Goal: Check status: Check status

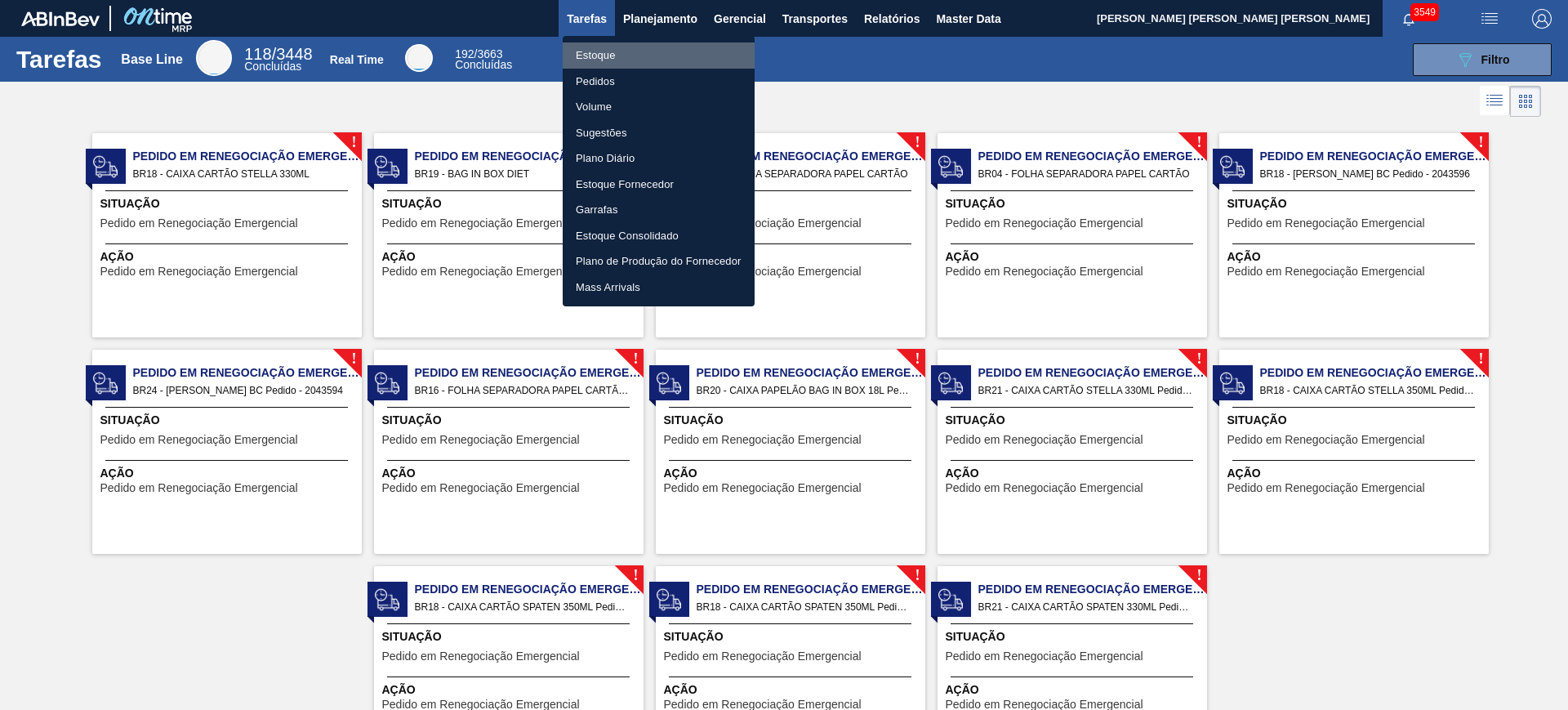
click at [613, 54] on li "Estoque" at bounding box center [658, 56] width 192 height 27
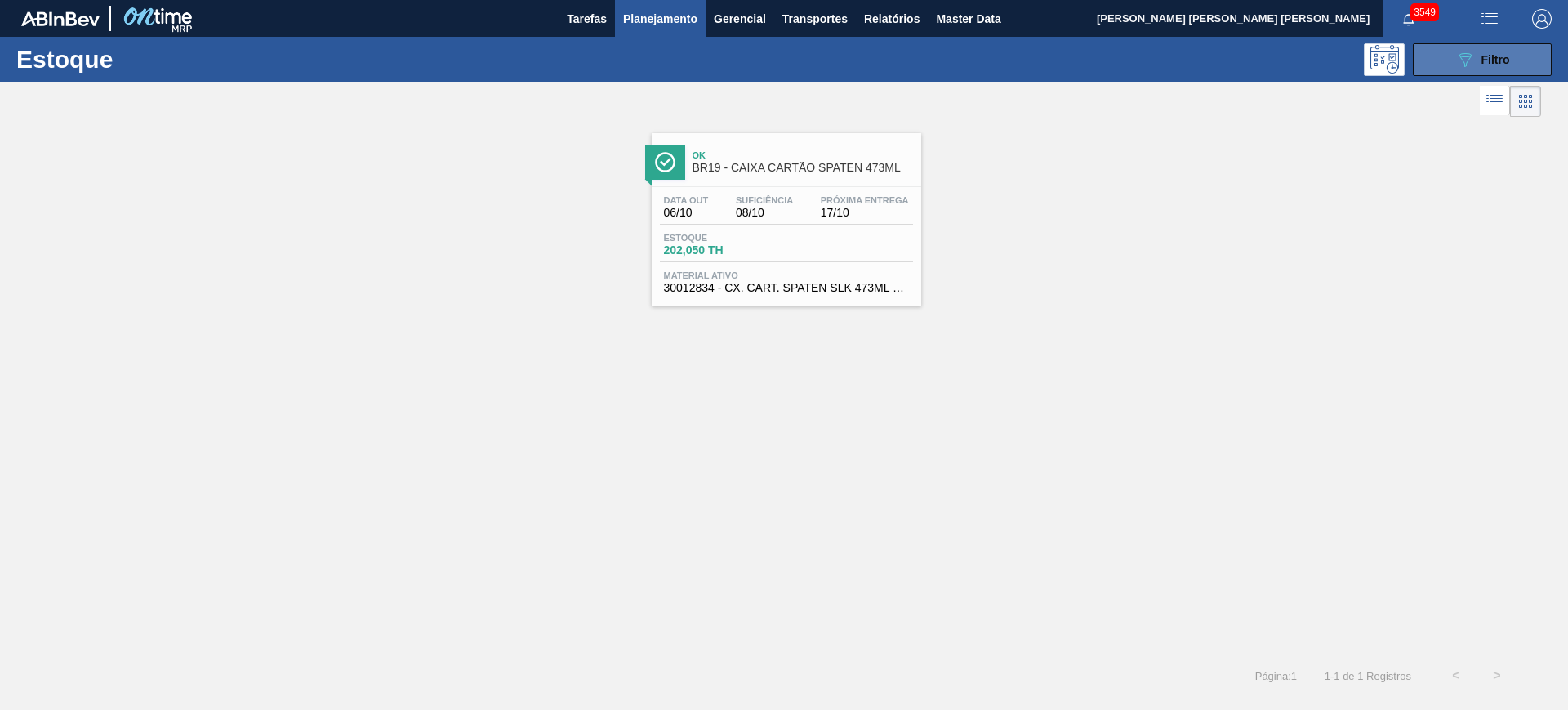
click at [1470, 72] on button "089F7B8B-B2A5-4AFE-B5C0-19BA573D28AC Filtro" at bounding box center [1482, 59] width 139 height 33
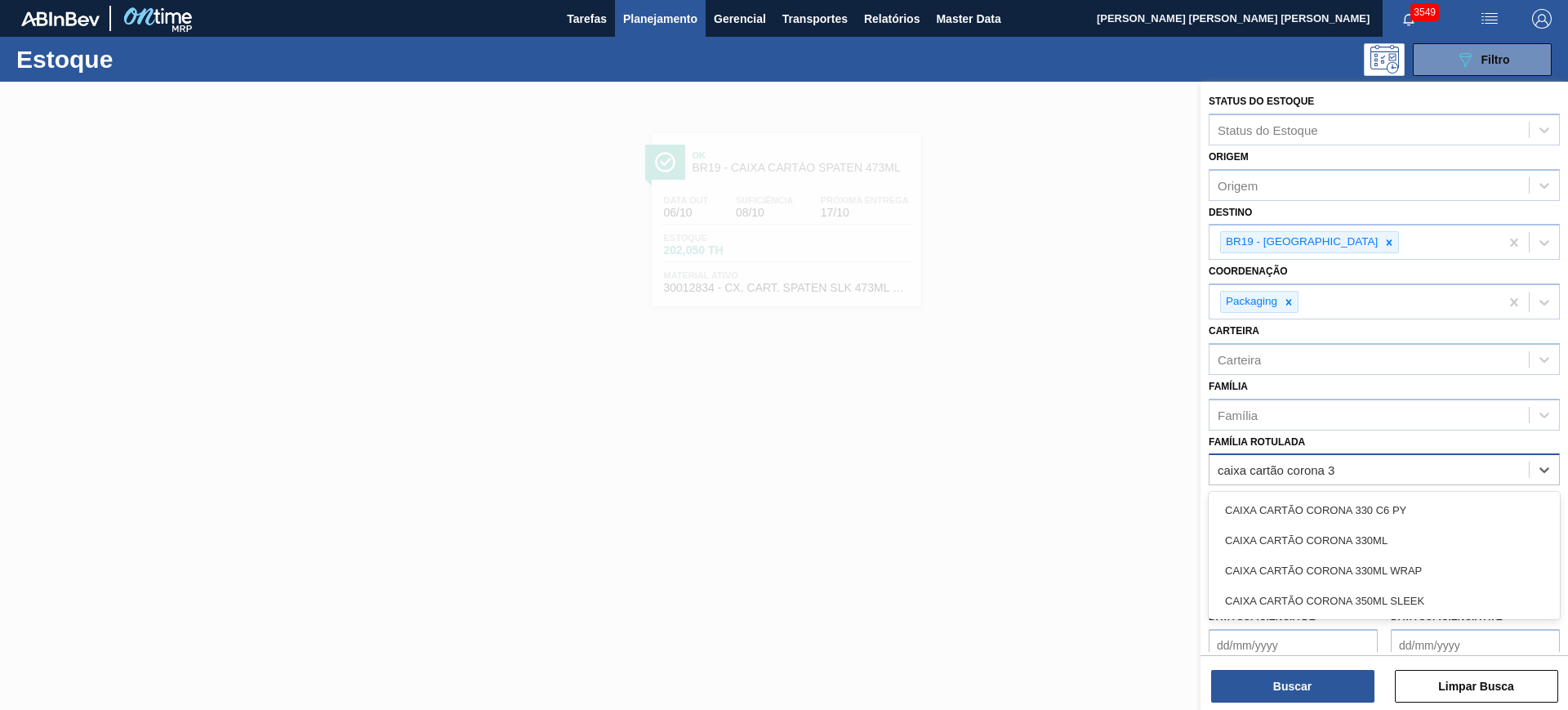
type Rotulada "caixa cartão corona 33"
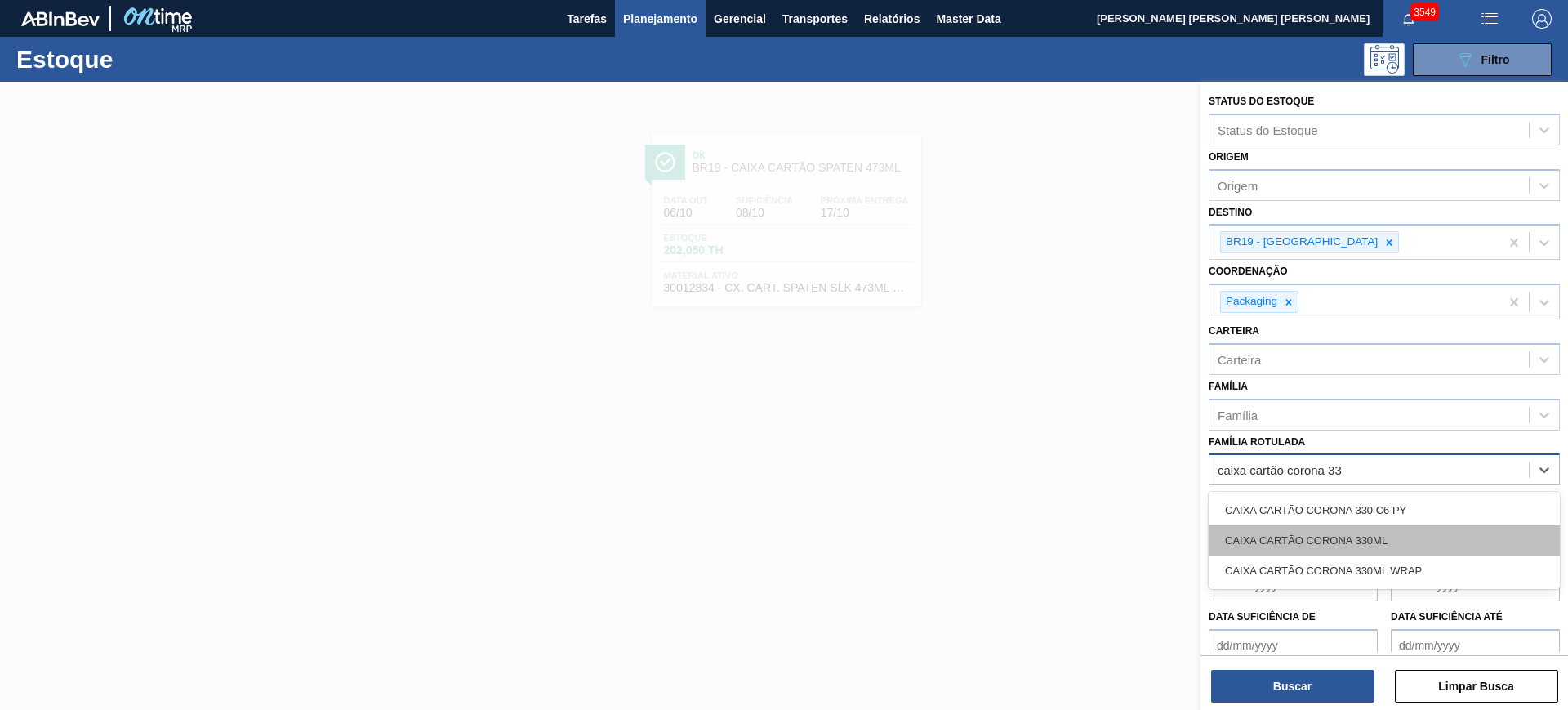
click at [1457, 550] on div "CAIXA CARTÃO CORONA 330ML" at bounding box center [1384, 540] width 351 height 30
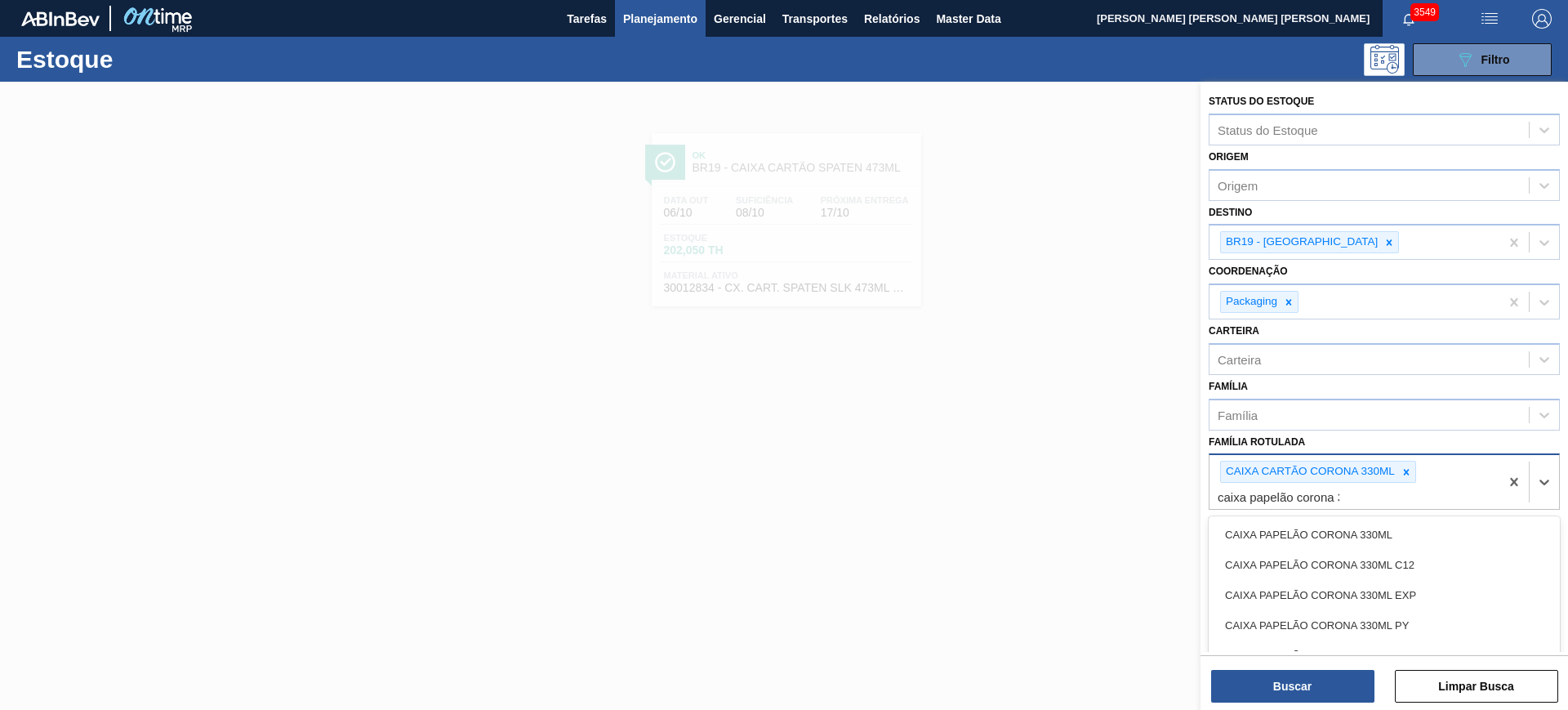
type Rotulada "caixa papelão corona 33"
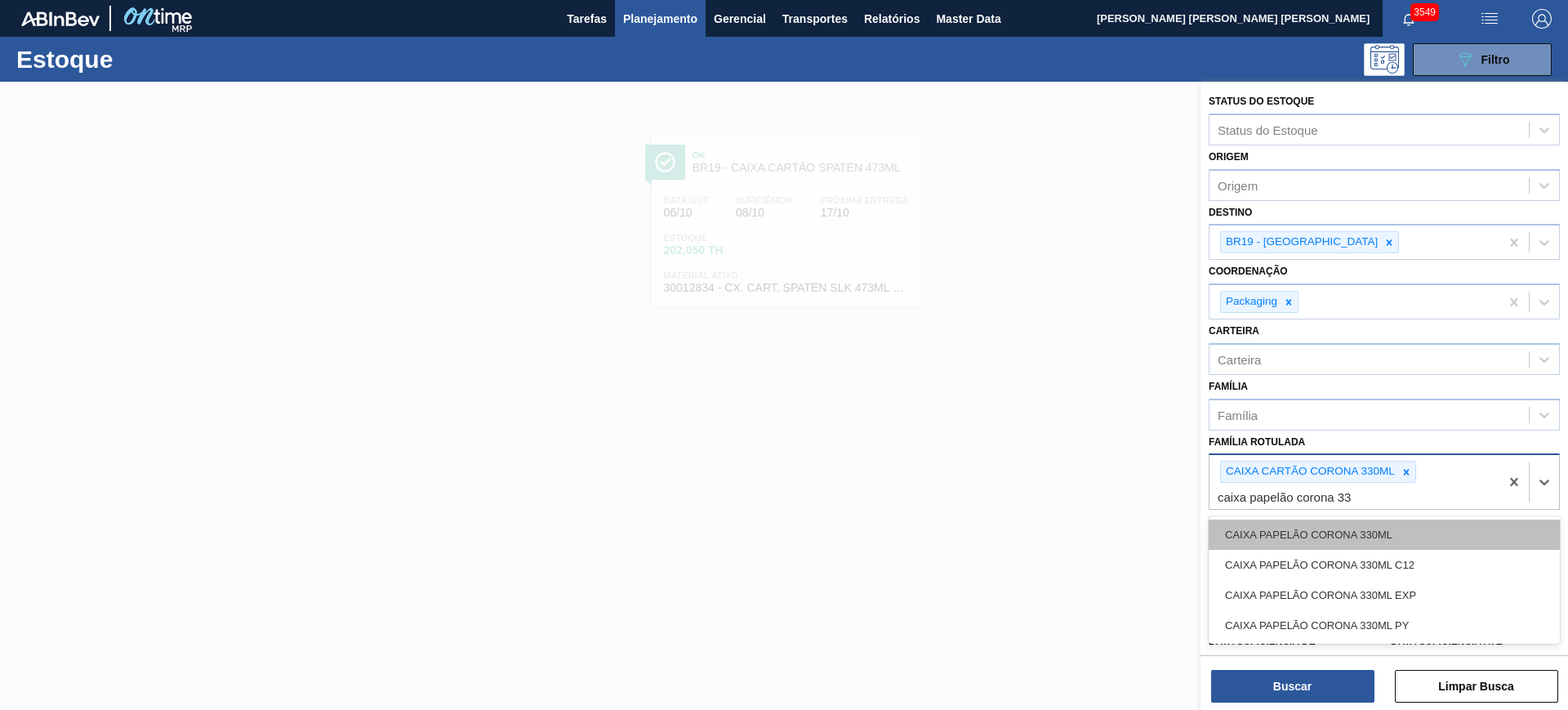
click at [1418, 539] on div "CAIXA PAPELÃO CORONA 330ML" at bounding box center [1384, 534] width 351 height 30
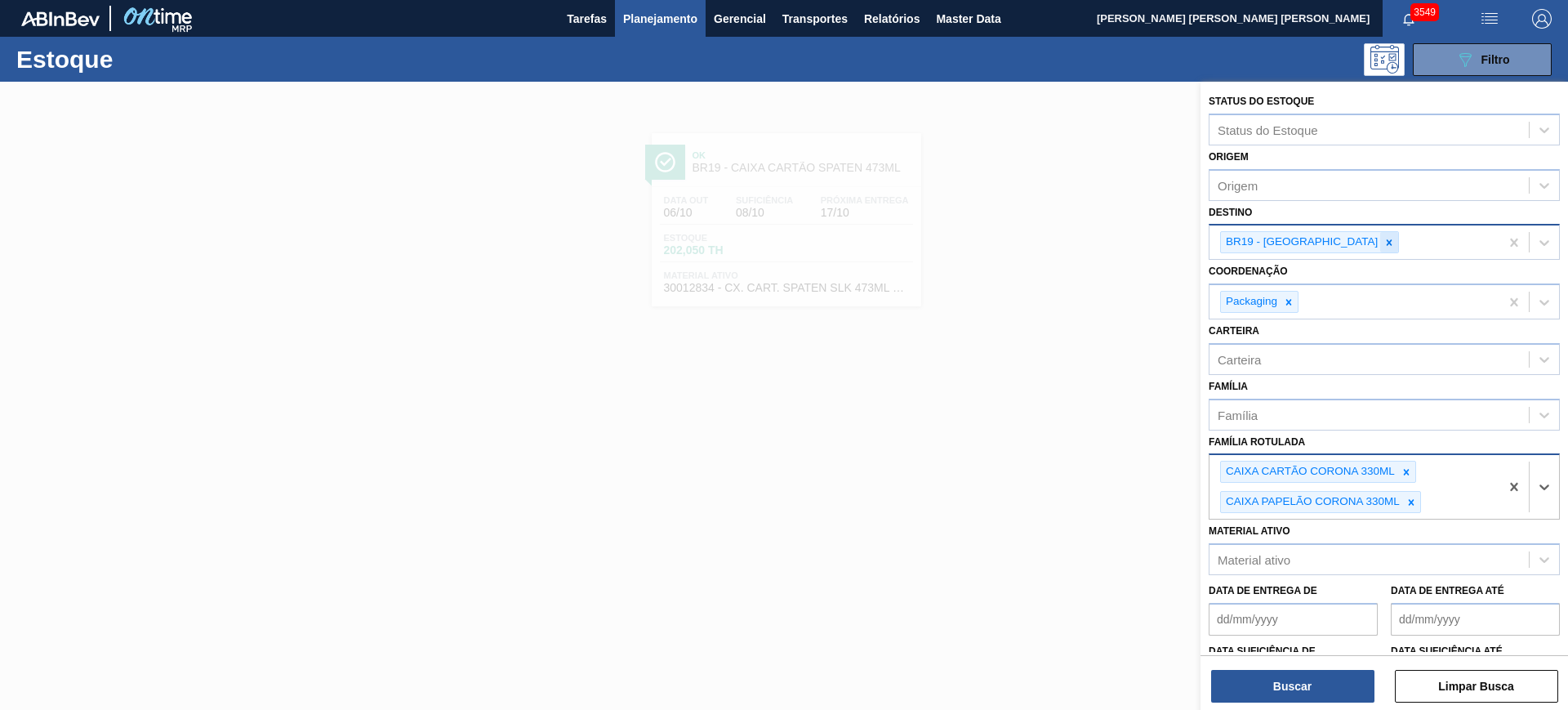
click at [1387, 243] on icon at bounding box center [1389, 242] width 5 height 5
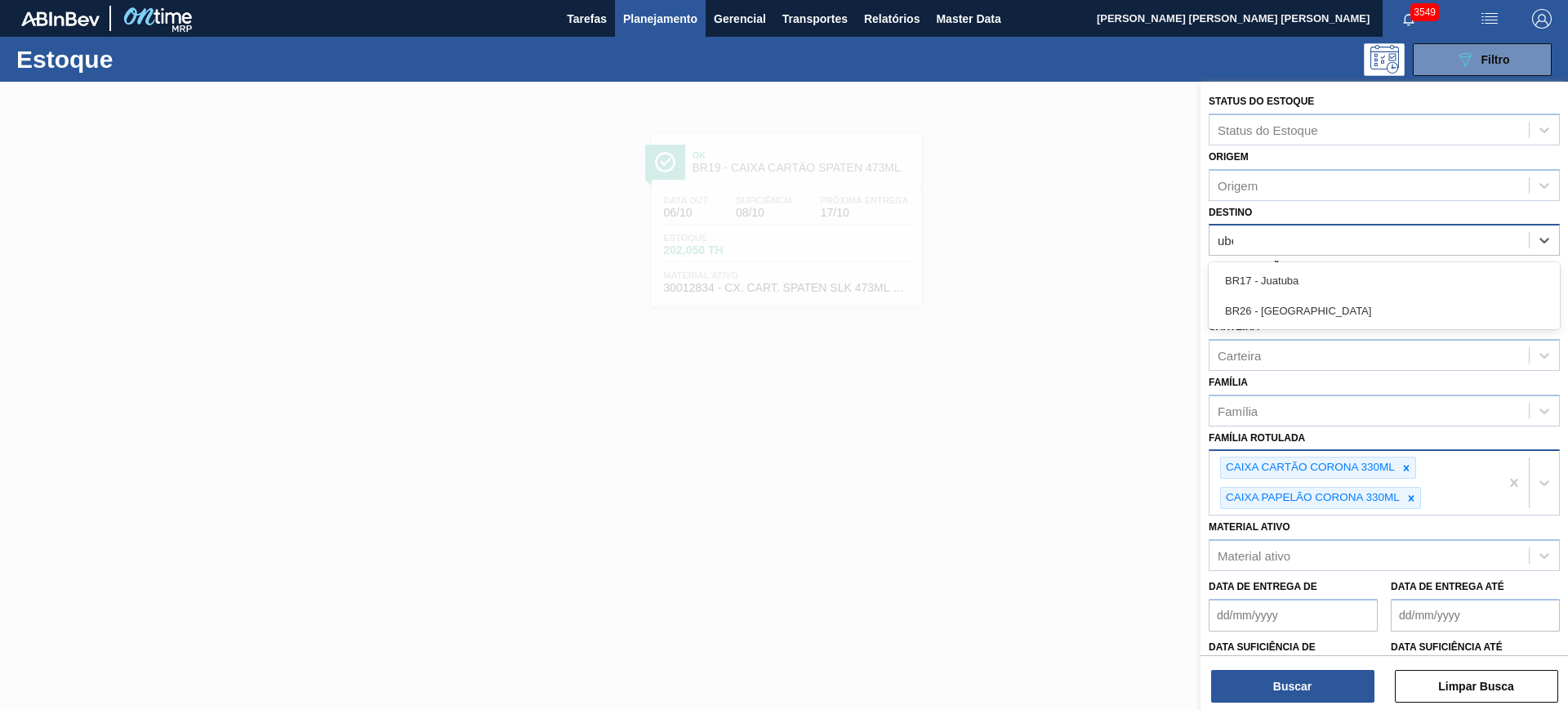
type input "uber"
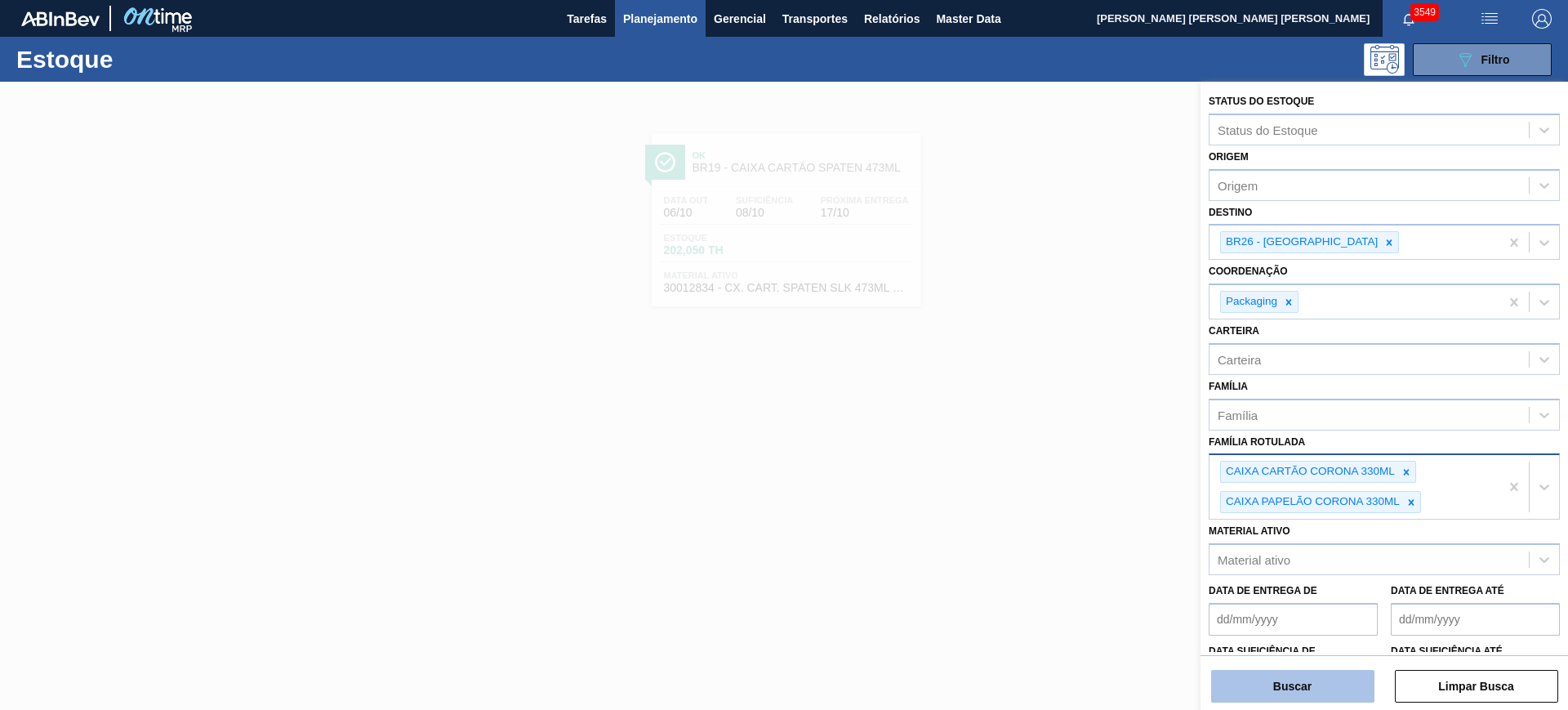
click at [1289, 691] on button "Buscar" at bounding box center [1293, 685] width 164 height 33
